Goal: Transaction & Acquisition: Purchase product/service

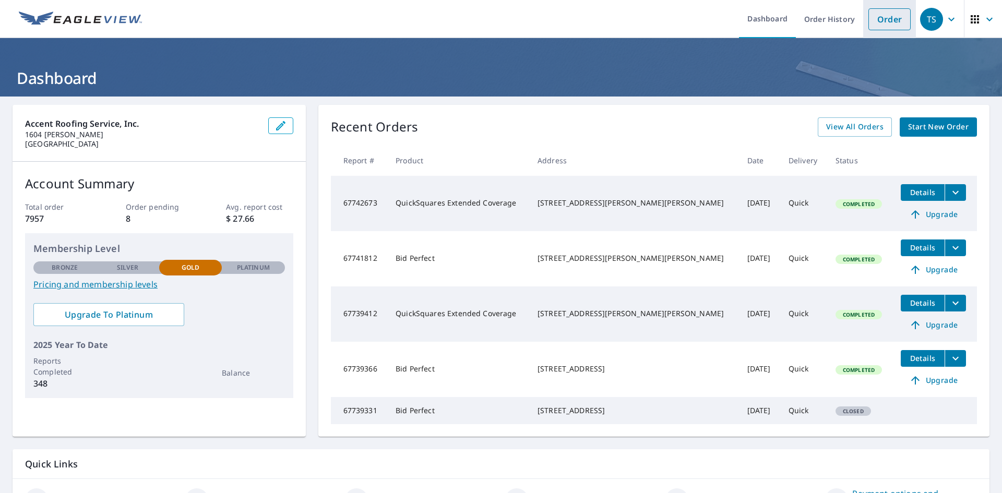
click at [902, 9] on link "Order" at bounding box center [889, 19] width 42 height 22
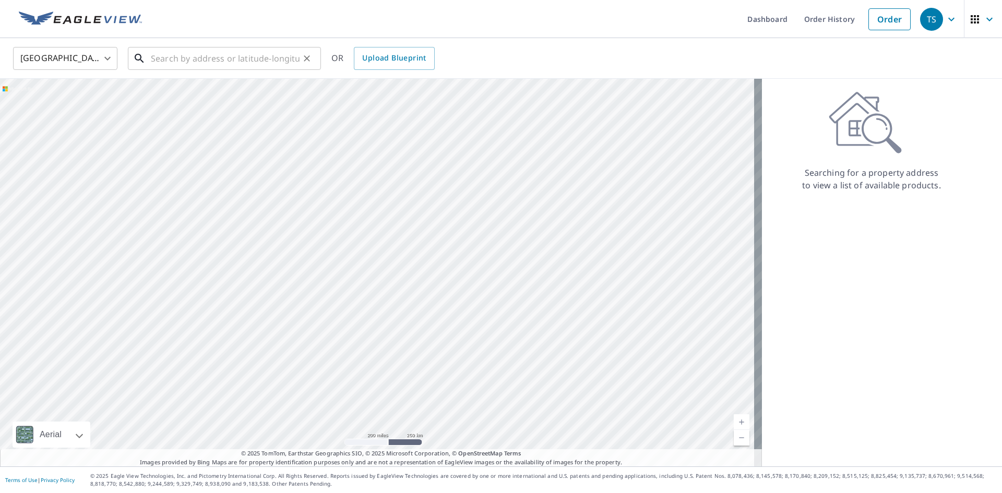
click at [283, 59] on input "text" at bounding box center [225, 58] width 149 height 29
paste input "[STREET_ADDRESS][PERSON_NAME]"
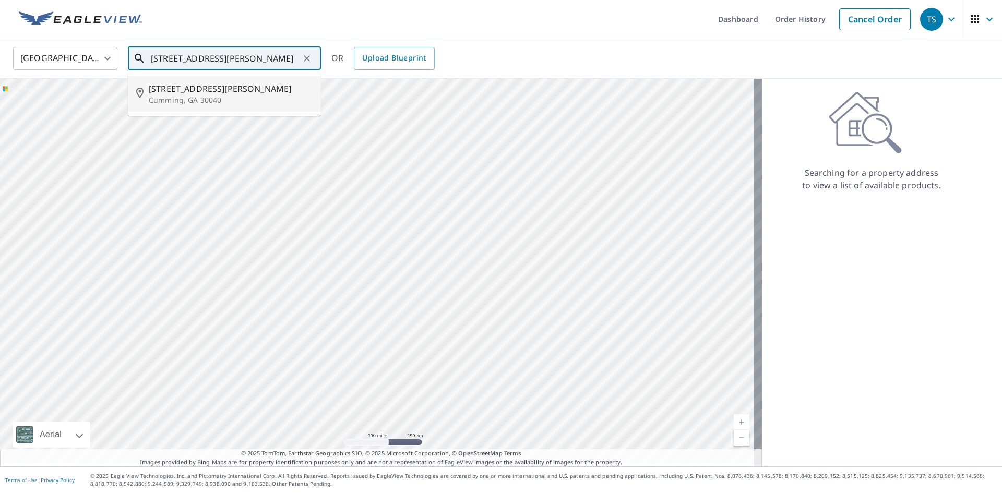
click at [213, 86] on span "[STREET_ADDRESS][PERSON_NAME]" at bounding box center [231, 88] width 164 height 13
type input "[STREET_ADDRESS][PERSON_NAME]"
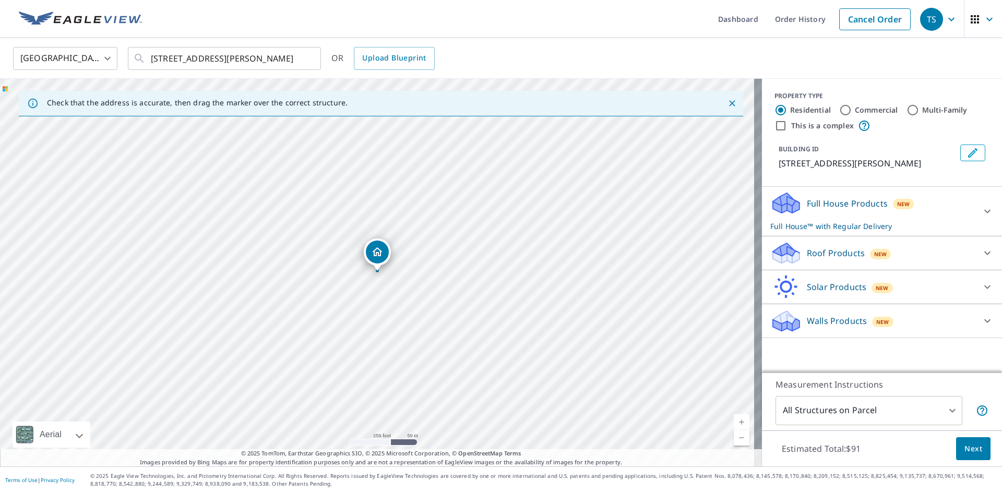
click at [850, 258] on p "Roof Products" at bounding box center [836, 253] width 58 height 13
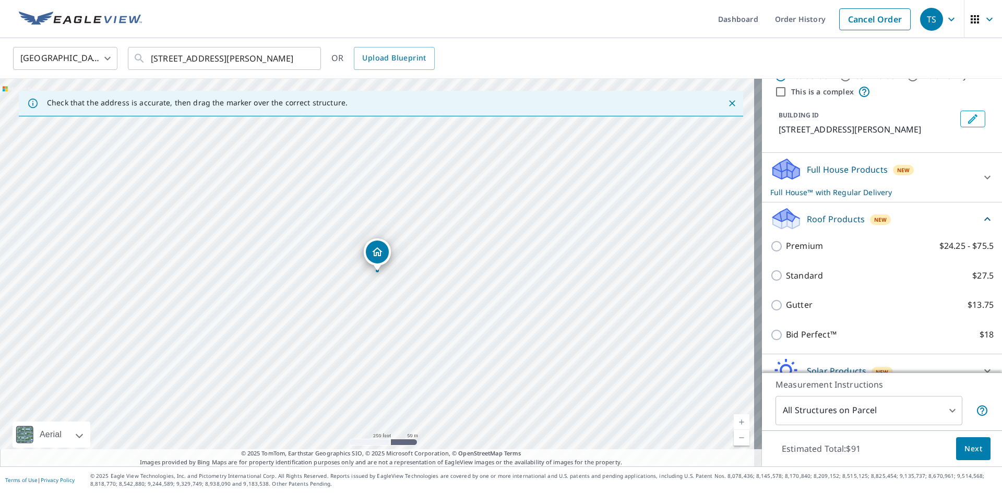
scroll to position [84, 0]
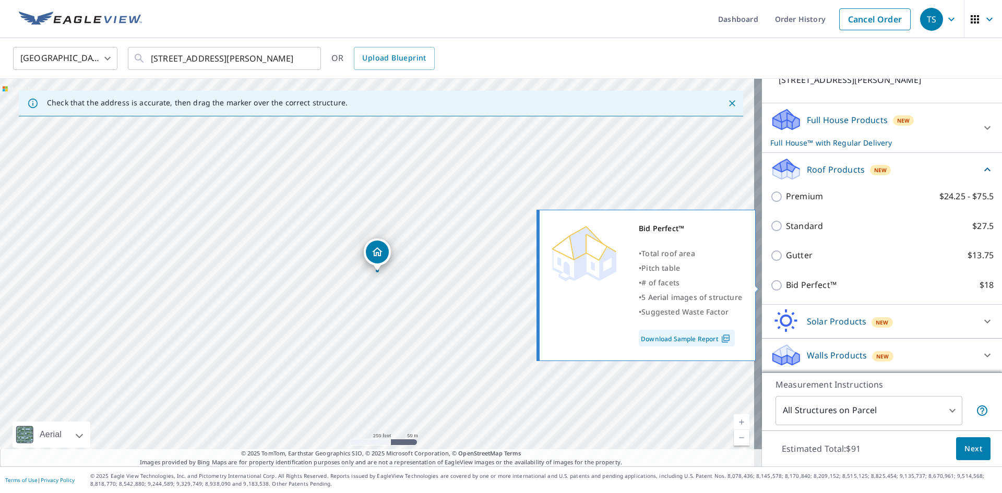
click at [790, 281] on p "Bid Perfect™" at bounding box center [811, 285] width 51 height 13
click at [786, 281] on input "Bid Perfect™ $18" at bounding box center [778, 285] width 16 height 13
checkbox input "true"
type input "1"
checkbox input "false"
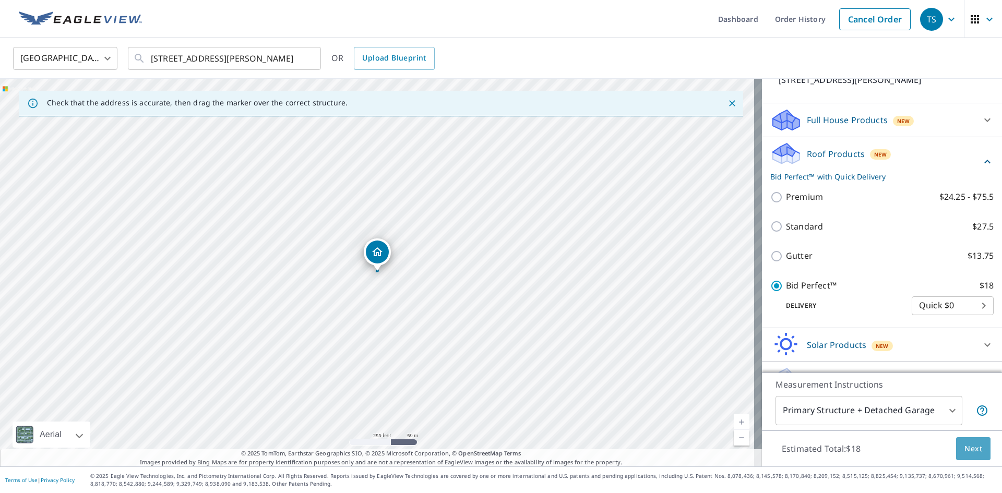
click at [964, 446] on span "Next" at bounding box center [973, 449] width 18 height 13
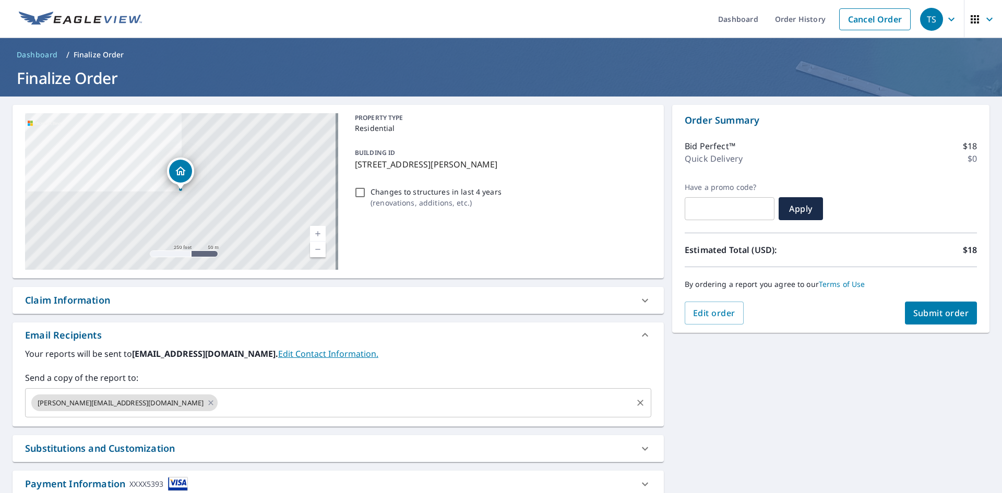
click at [266, 399] on input "text" at bounding box center [425, 403] width 412 height 20
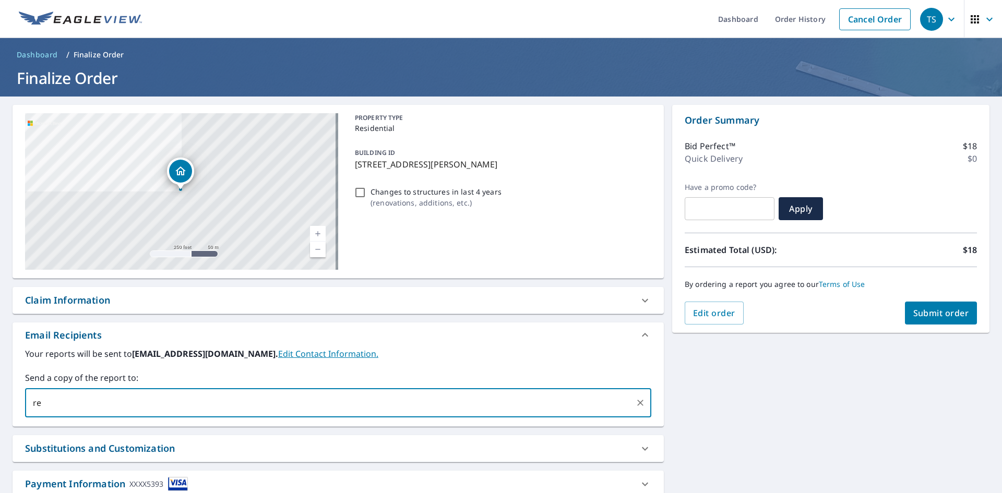
type input "r"
type input "[PERSON_NAME][EMAIL_ADDRESS][DOMAIN_NAME]"
click at [926, 312] on span "Submit order" at bounding box center [941, 312] width 56 height 11
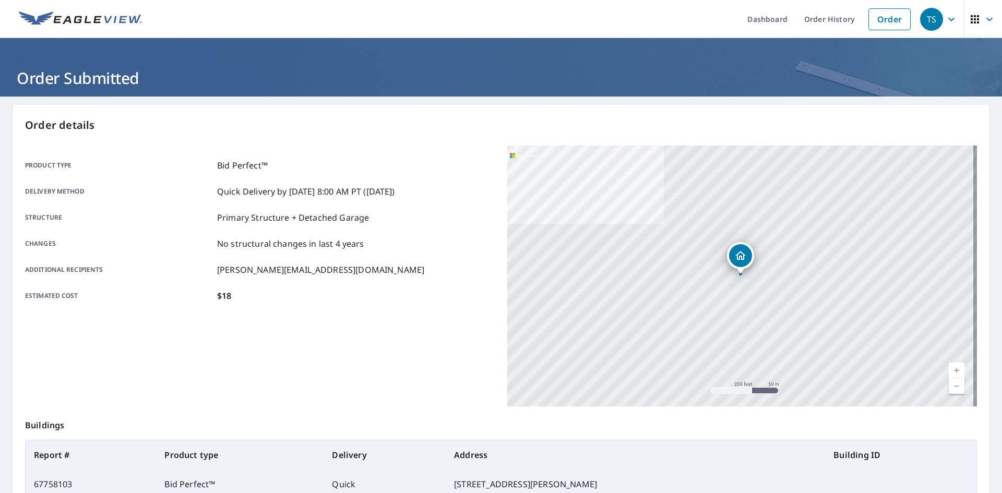
click at [527, 87] on h1 "Order Submitted" at bounding box center [501, 77] width 977 height 21
